Goal: Information Seeking & Learning: Learn about a topic

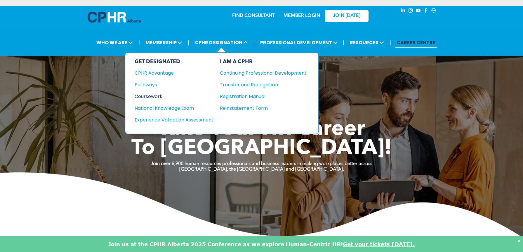
click at [153, 96] on div "Coursework" at bounding box center [170, 96] width 71 height 7
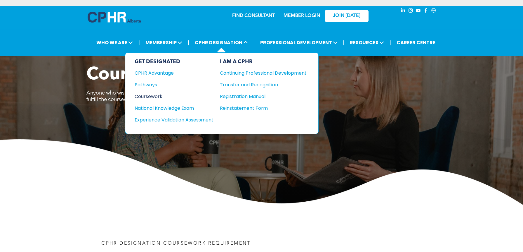
drag, startPoint x: 156, startPoint y: 96, endPoint x: 157, endPoint y: 99, distance: 3.3
click at [156, 96] on div "Coursework" at bounding box center [170, 96] width 71 height 7
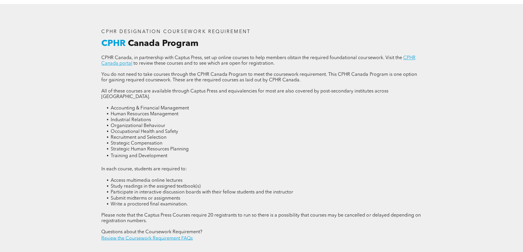
scroll to position [789, 0]
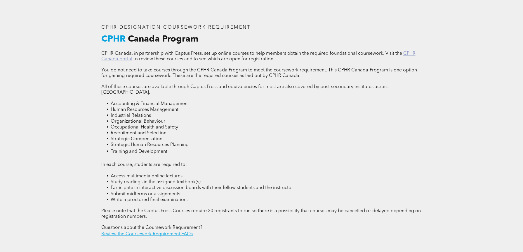
click at [107, 61] on link "CPHR Canada portal" at bounding box center [258, 56] width 314 height 10
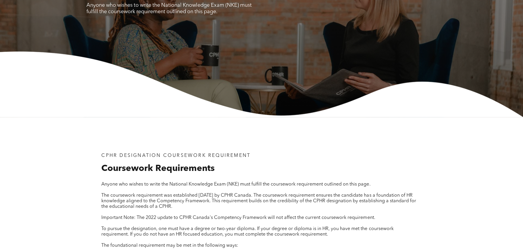
scroll to position [0, 0]
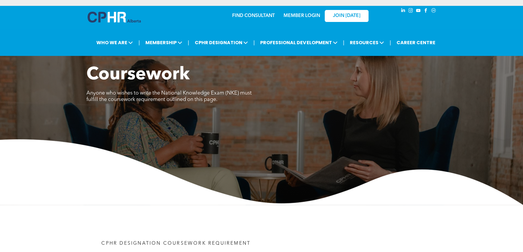
click at [301, 16] on link "MEMBER LOGIN" at bounding box center [302, 15] width 37 height 5
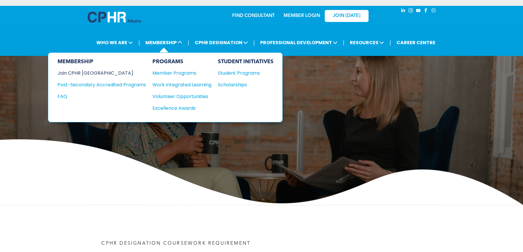
click at [91, 75] on div "Join CPHR [GEOGRAPHIC_DATA]" at bounding box center [98, 72] width 80 height 7
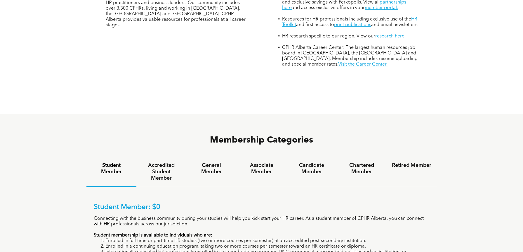
scroll to position [321, 0]
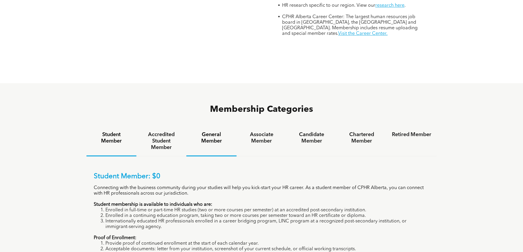
click at [211, 131] on h4 "General Member" at bounding box center [211, 137] width 39 height 13
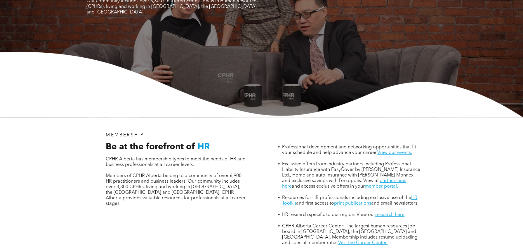
scroll to position [29, 0]
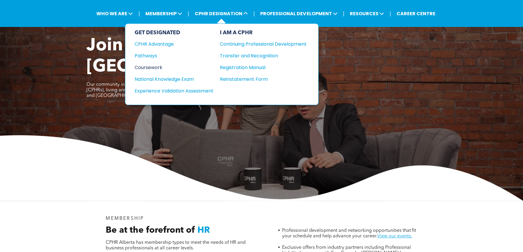
click at [150, 66] on div "Coursework" at bounding box center [170, 67] width 71 height 7
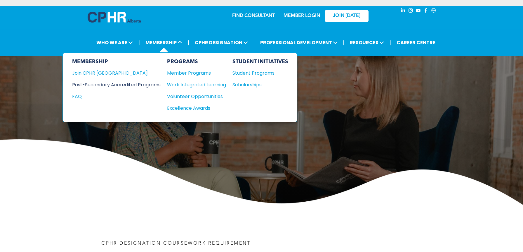
click at [120, 86] on div "Post-Secondary Accredited Programs" at bounding box center [112, 84] width 80 height 7
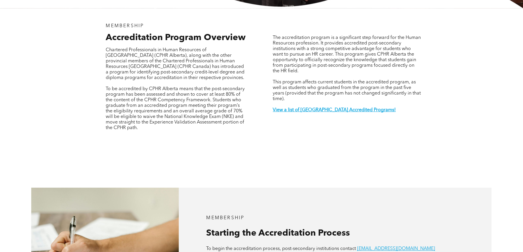
scroll to position [175, 0]
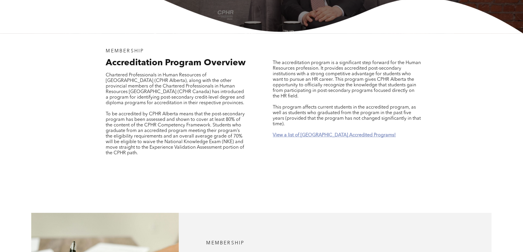
click at [323, 133] on strong "View a list of Alberta Accredited Programs!" at bounding box center [334, 135] width 123 height 5
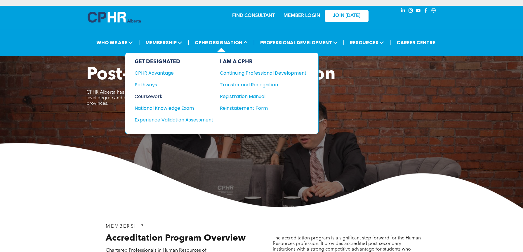
click at [150, 96] on div "Coursework" at bounding box center [170, 96] width 71 height 7
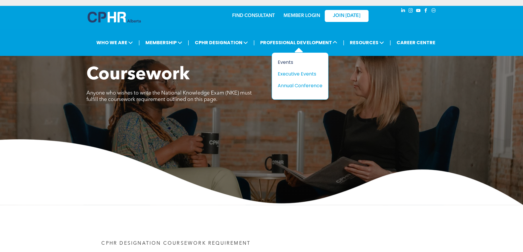
click at [288, 63] on div "Events" at bounding box center [298, 61] width 40 height 7
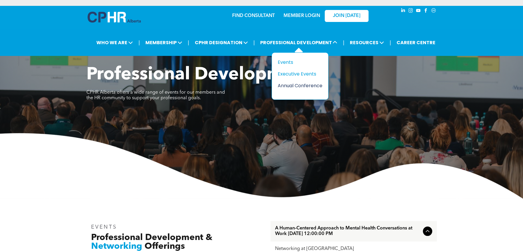
click at [303, 84] on div "Annual Conference" at bounding box center [298, 85] width 40 height 7
